Goal: Task Accomplishment & Management: Manage account settings

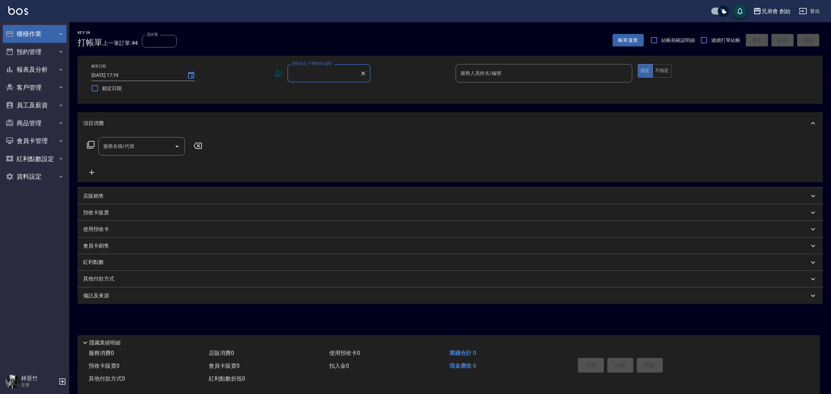
click at [44, 35] on button "櫃檯作業" at bounding box center [35, 34] width 64 height 18
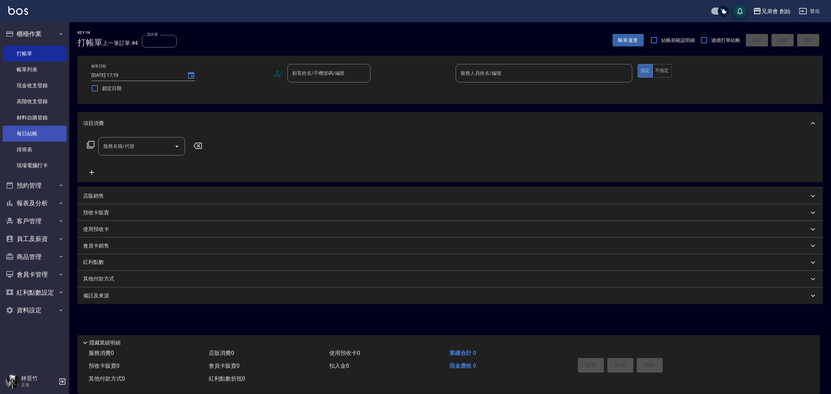
click at [43, 133] on link "每日結帳" at bounding box center [35, 134] width 64 height 16
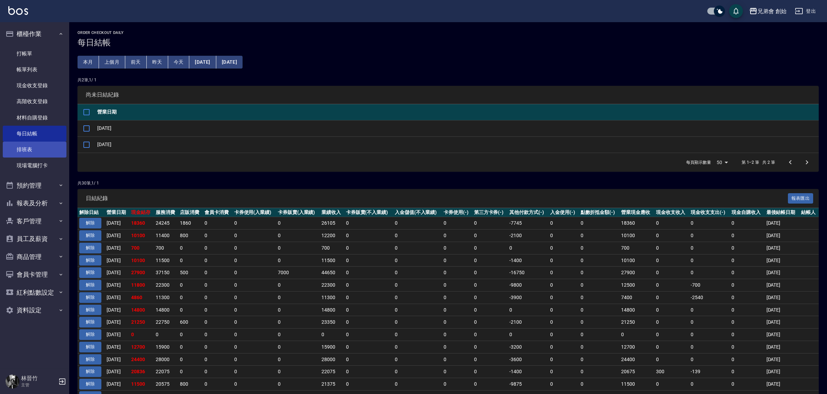
click at [44, 145] on link "排班表" at bounding box center [35, 150] width 64 height 16
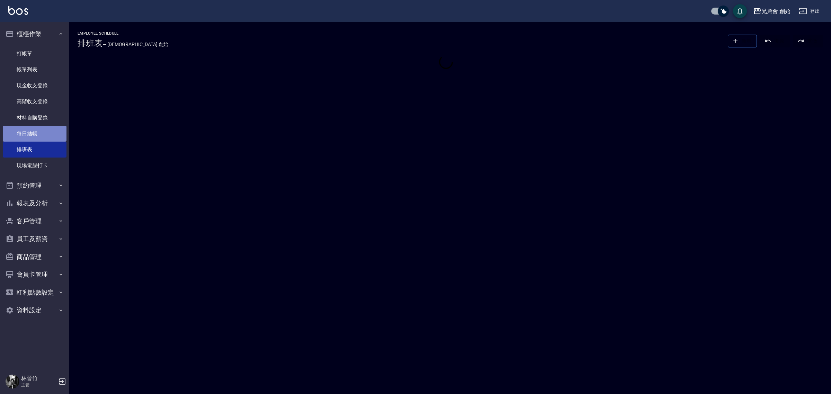
click at [47, 131] on link "每日結帳" at bounding box center [35, 134] width 64 height 16
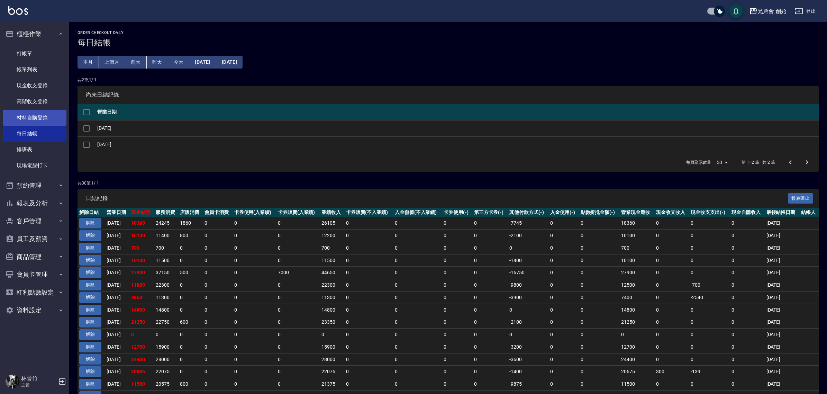
click at [52, 114] on link "材料自購登錄" at bounding box center [35, 118] width 64 height 16
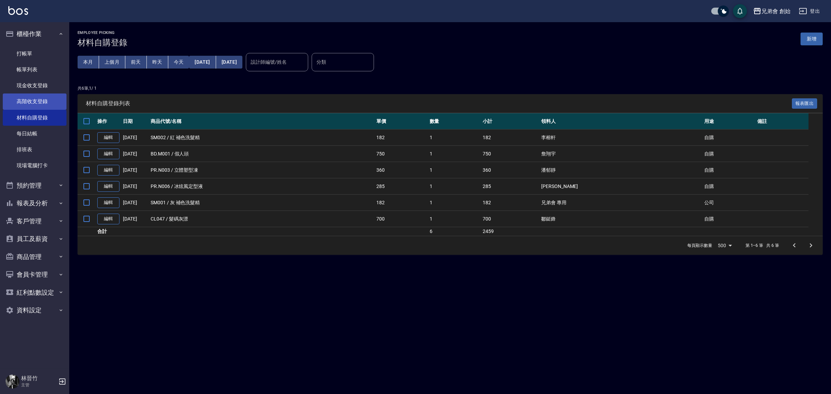
click at [56, 105] on link "高階收支登錄" at bounding box center [35, 101] width 64 height 16
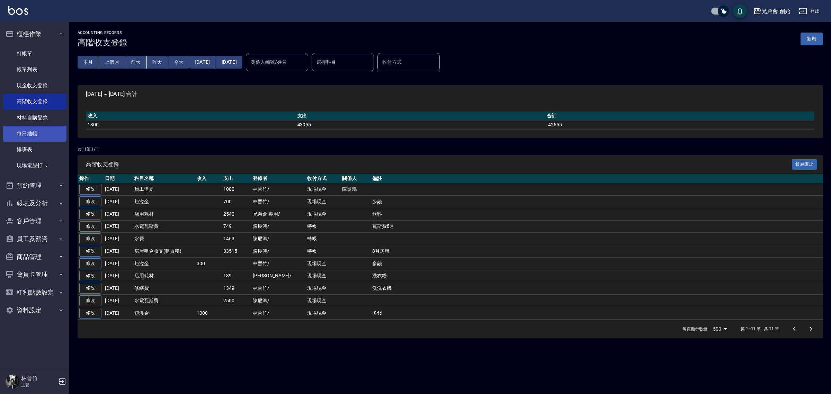
drag, startPoint x: 42, startPoint y: 135, endPoint x: 64, endPoint y: 133, distance: 22.2
click at [42, 135] on link "每日結帳" at bounding box center [35, 134] width 64 height 16
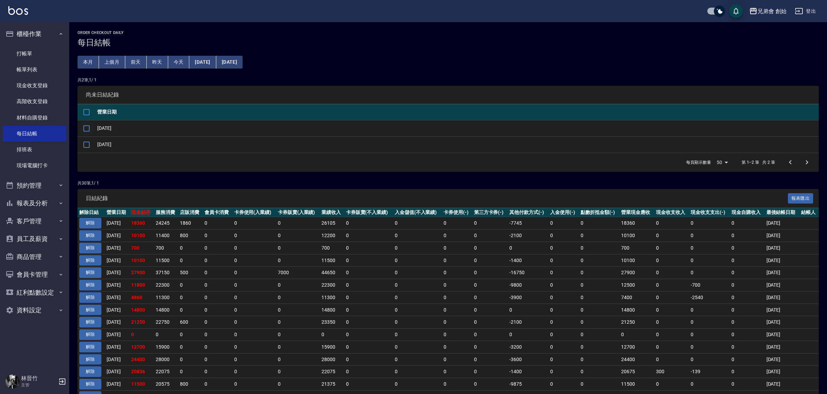
click at [90, 128] on input "checkbox" at bounding box center [86, 128] width 15 height 15
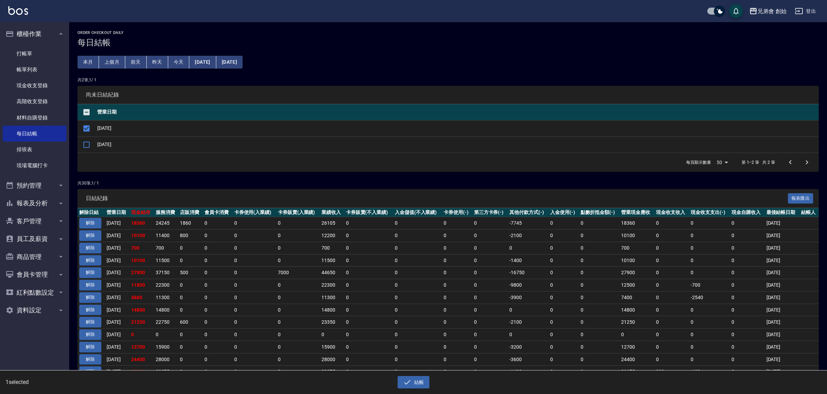
drag, startPoint x: 425, startPoint y: 384, endPoint x: 426, endPoint y: 374, distance: 10.5
click at [427, 379] on button "結帳" at bounding box center [414, 382] width 32 height 13
click at [391, 29] on button "確定" at bounding box center [389, 28] width 22 height 11
checkbox input "false"
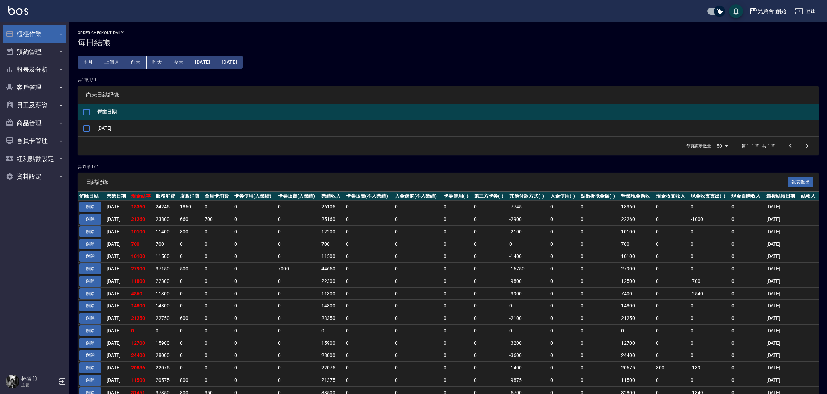
click at [39, 30] on button "櫃檯作業" at bounding box center [35, 34] width 64 height 18
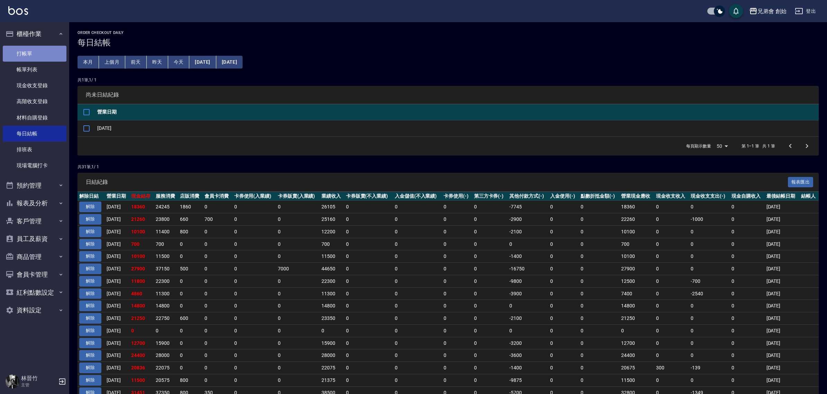
click at [47, 50] on link "打帳單" at bounding box center [35, 54] width 64 height 16
